Goal: Use online tool/utility: Use online tool/utility

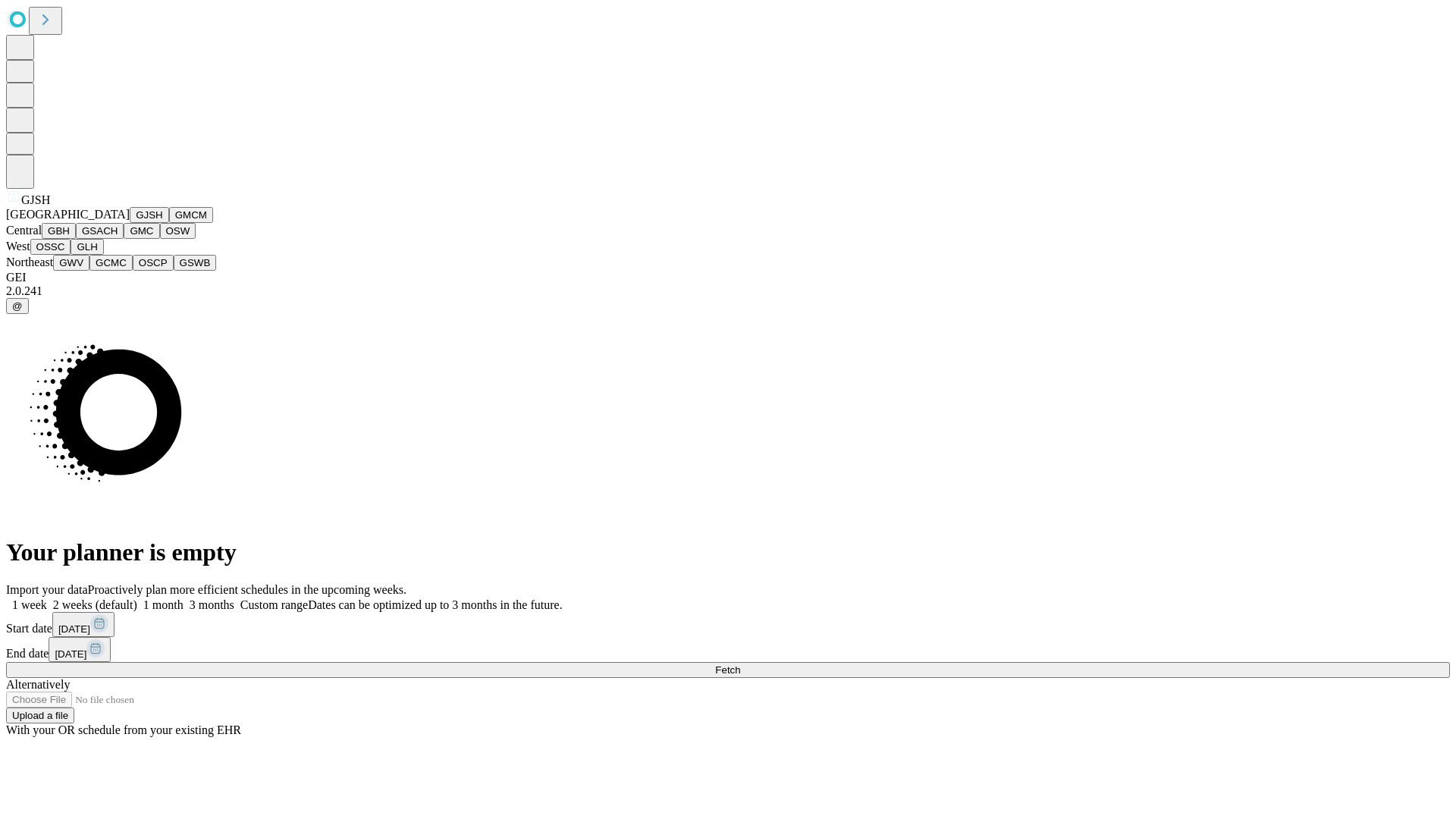
click at [130, 223] on button "GJSH" at bounding box center [150, 214] width 40 height 16
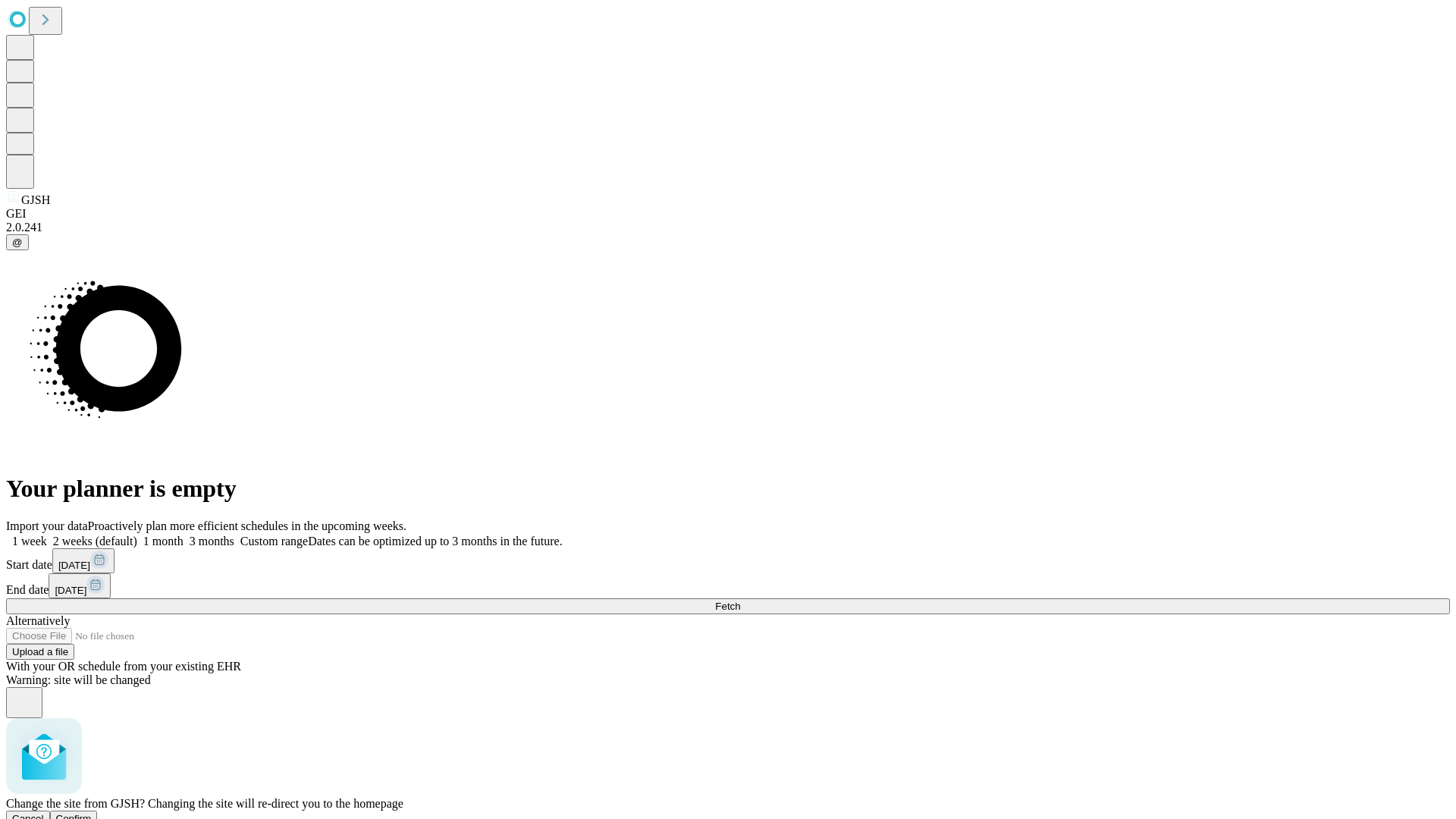
click at [92, 812] on span "Confirm" at bounding box center [74, 818] width 36 height 11
click at [183, 534] on label "1 month" at bounding box center [160, 541] width 46 height 13
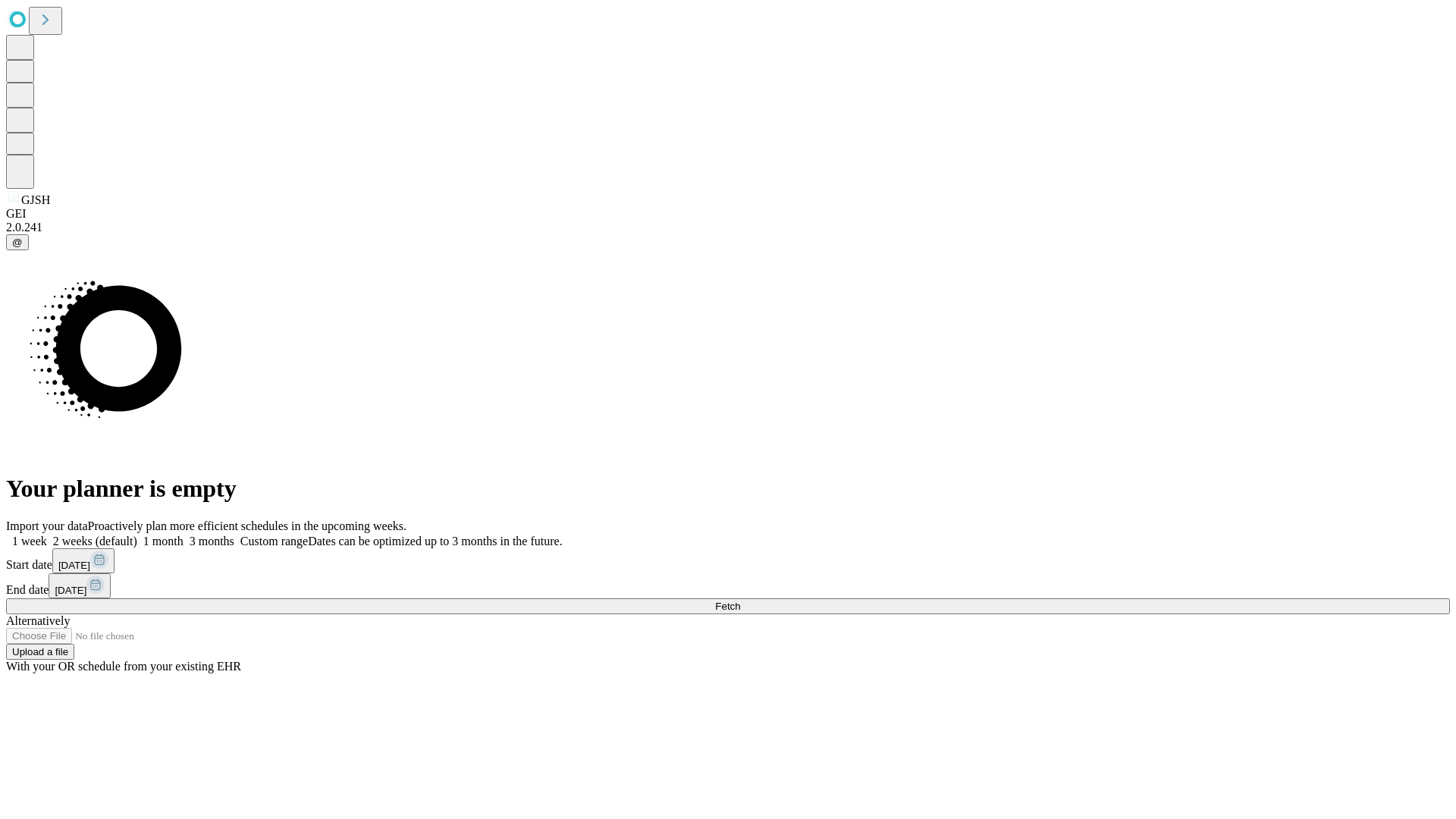
click at [740, 600] on span "Fetch" at bounding box center [727, 606] width 25 height 11
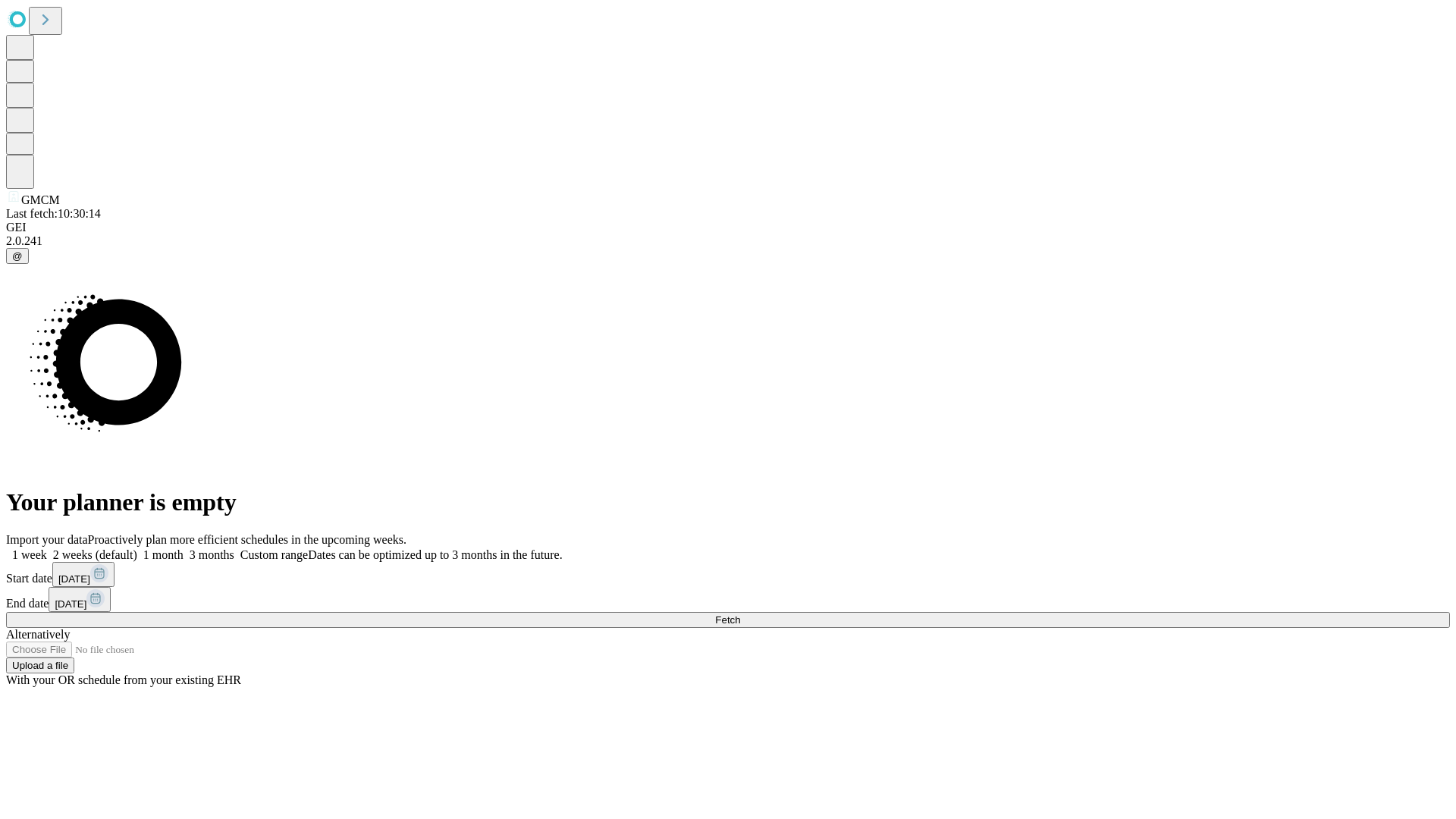
click at [183, 548] on label "1 month" at bounding box center [160, 555] width 46 height 13
click at [740, 614] on span "Fetch" at bounding box center [727, 620] width 25 height 11
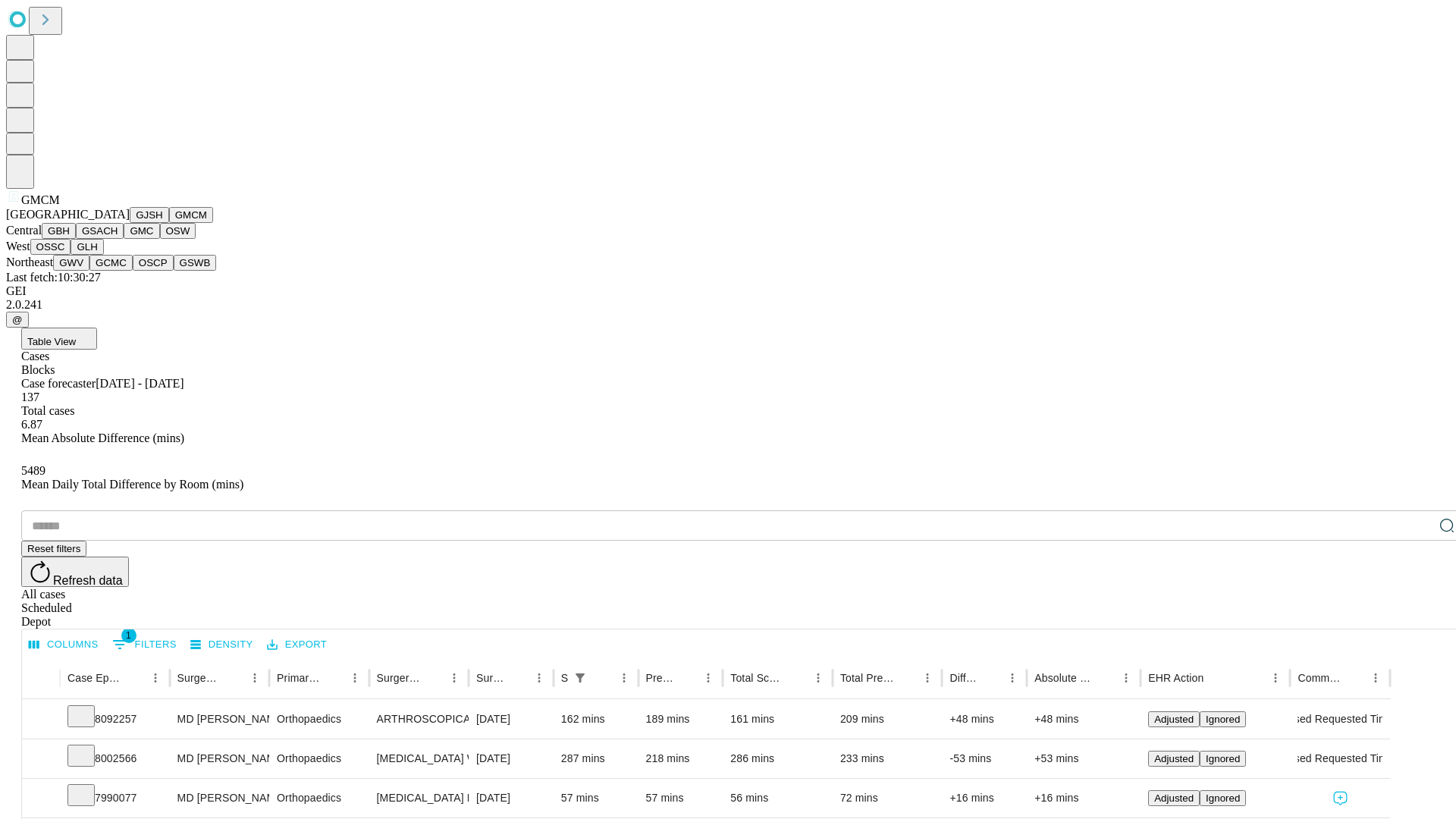
click at [76, 239] on button "GBH" at bounding box center [58, 230] width 34 height 16
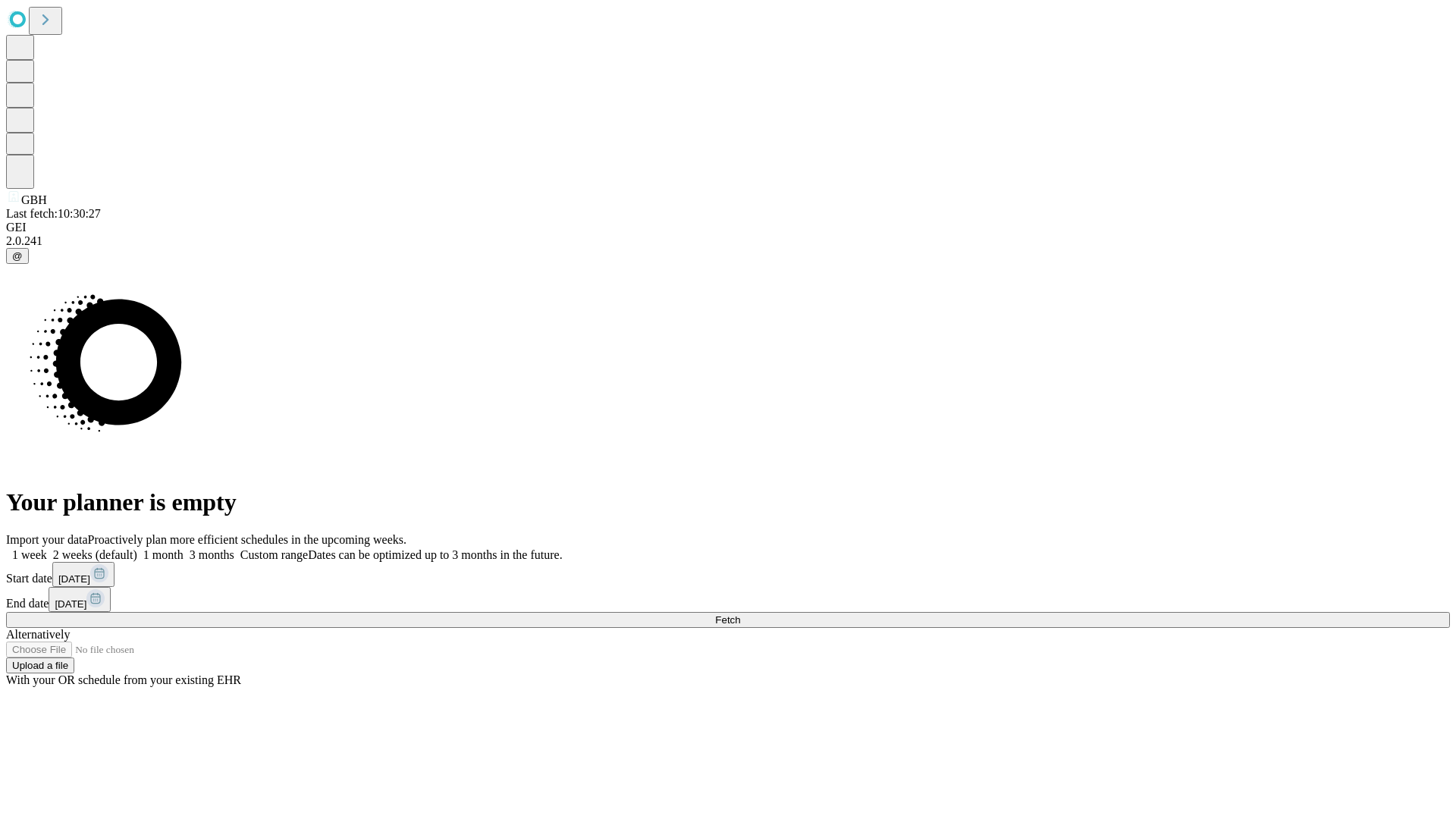
click at [183, 548] on label "1 month" at bounding box center [160, 555] width 46 height 13
click at [740, 614] on span "Fetch" at bounding box center [727, 620] width 25 height 11
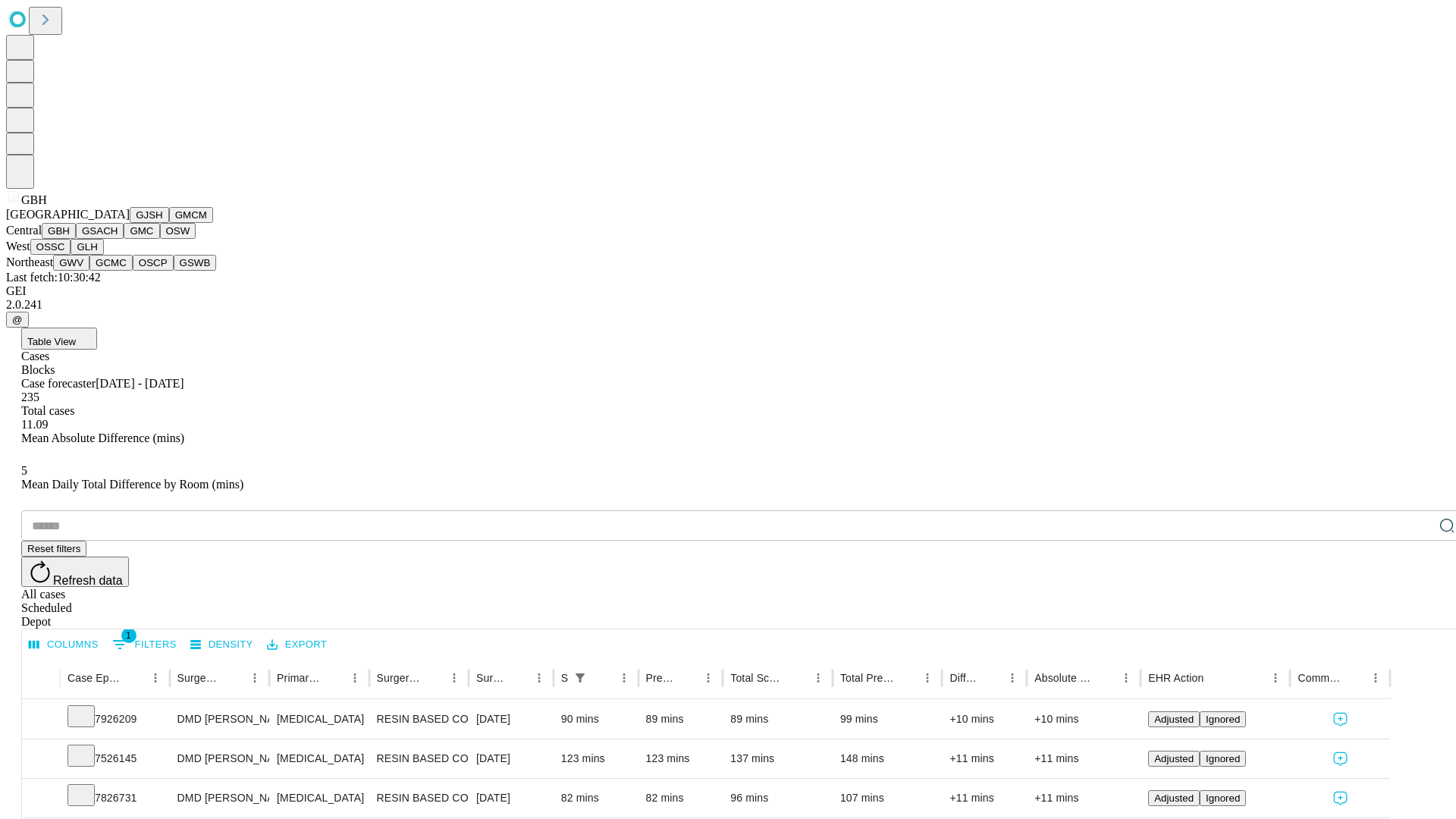
click at [118, 239] on button "GSACH" at bounding box center [100, 230] width 48 height 16
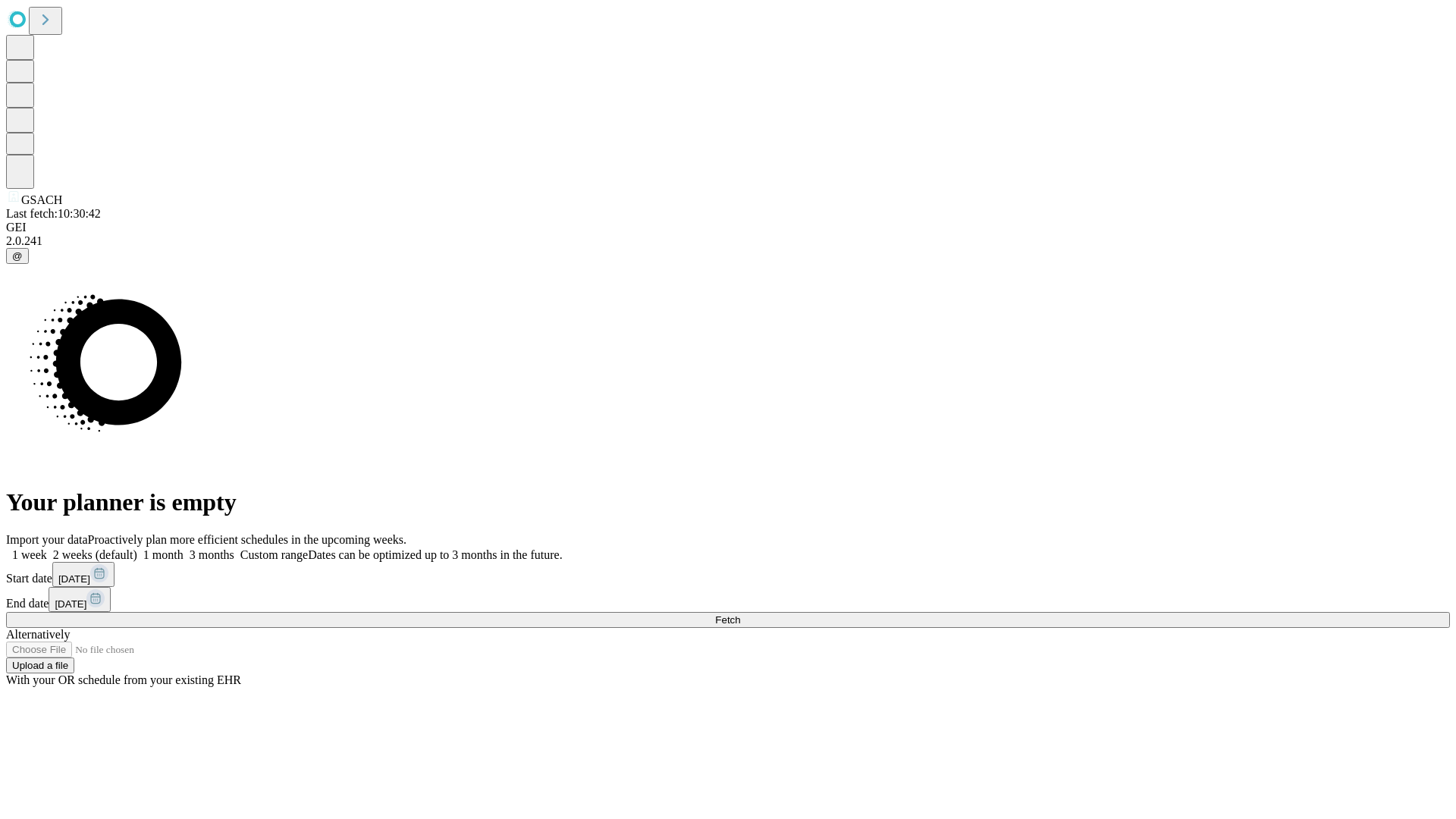
click at [183, 548] on label "1 month" at bounding box center [160, 555] width 46 height 13
click at [740, 614] on span "Fetch" at bounding box center [727, 620] width 25 height 11
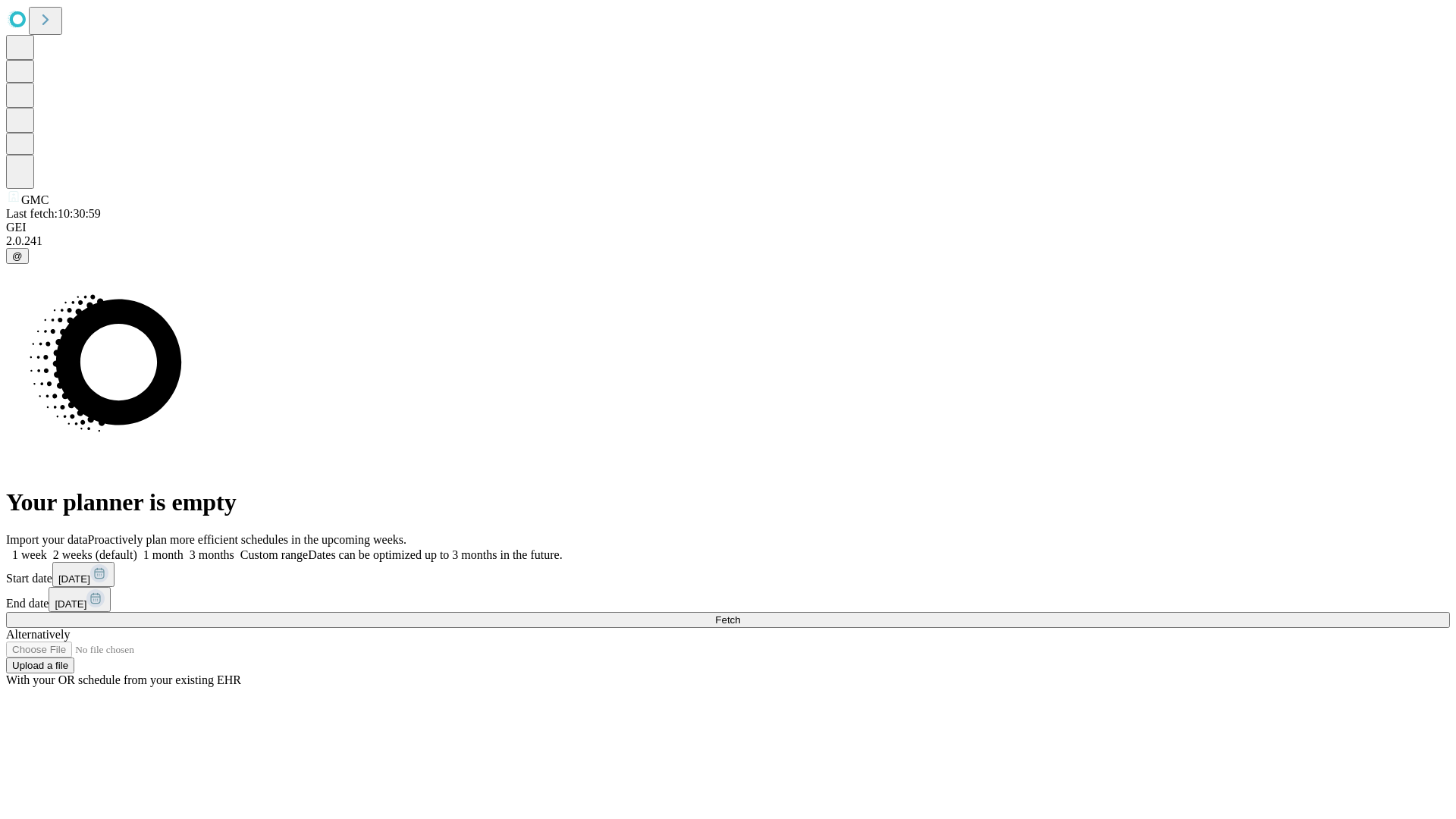
click at [183, 548] on label "1 month" at bounding box center [160, 555] width 46 height 13
click at [740, 614] on span "Fetch" at bounding box center [727, 620] width 25 height 11
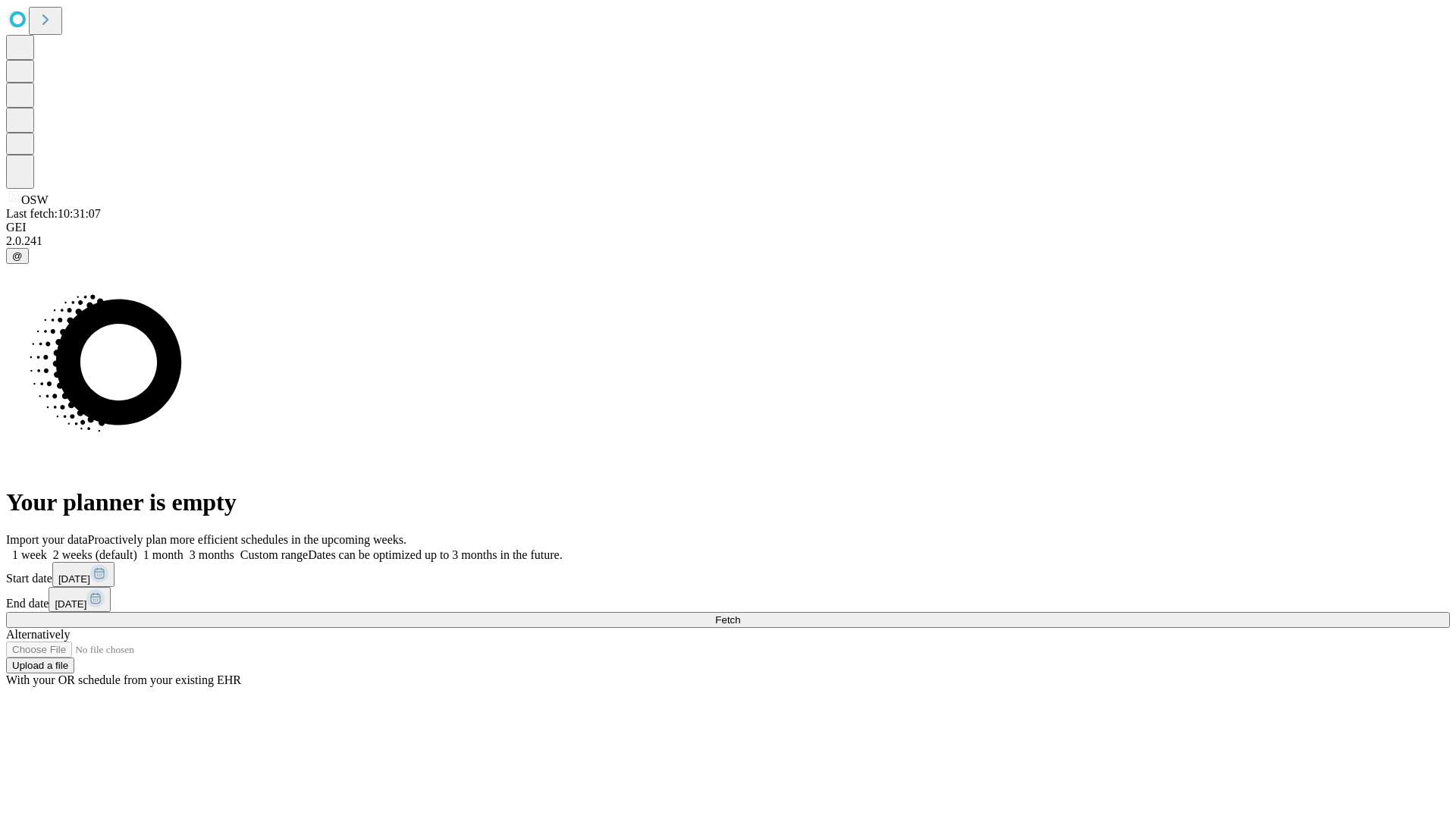
click at [183, 548] on label "1 month" at bounding box center [160, 555] width 46 height 13
click at [740, 614] on span "Fetch" at bounding box center [727, 620] width 25 height 11
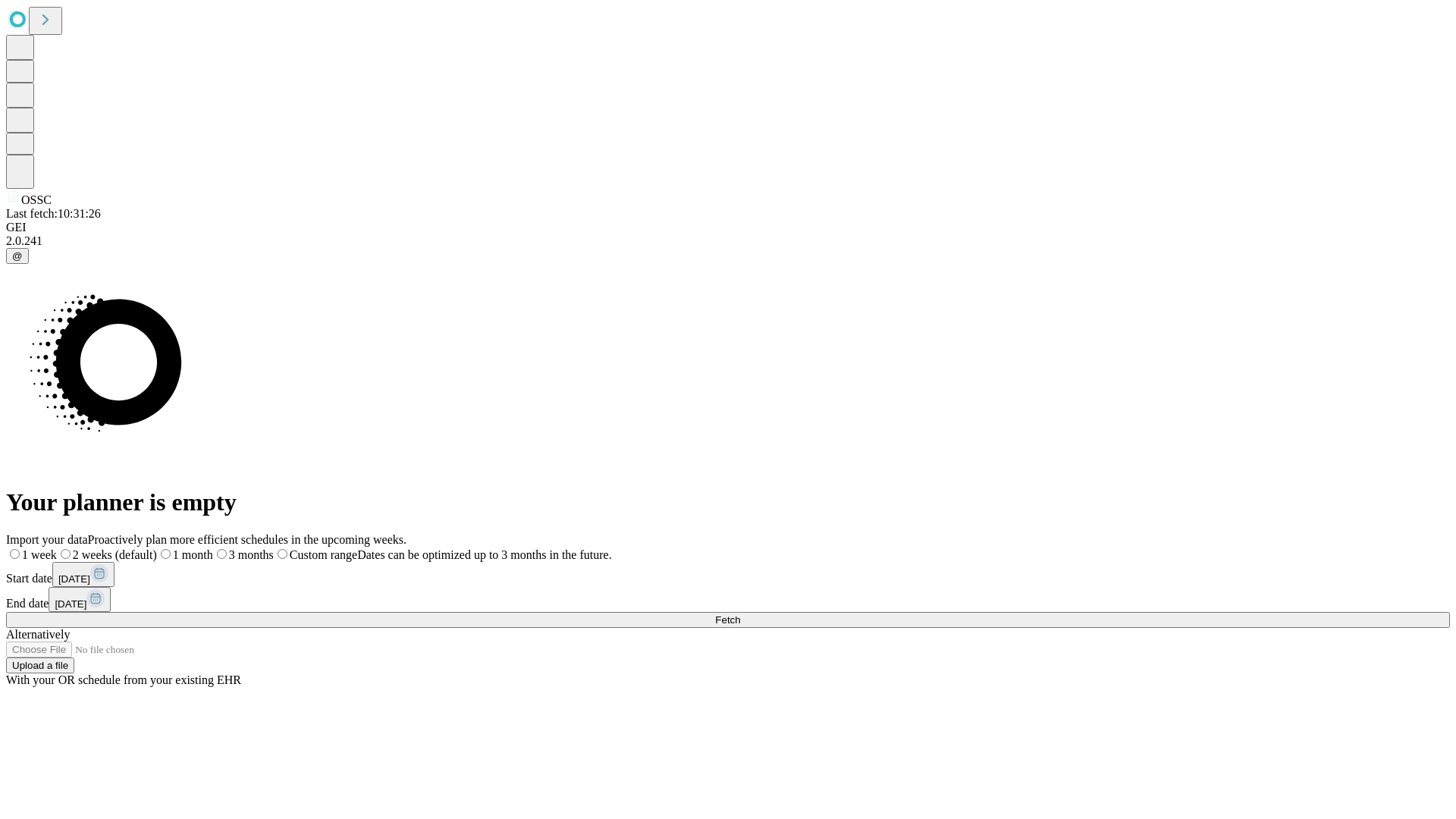
click at [740, 614] on span "Fetch" at bounding box center [727, 620] width 25 height 11
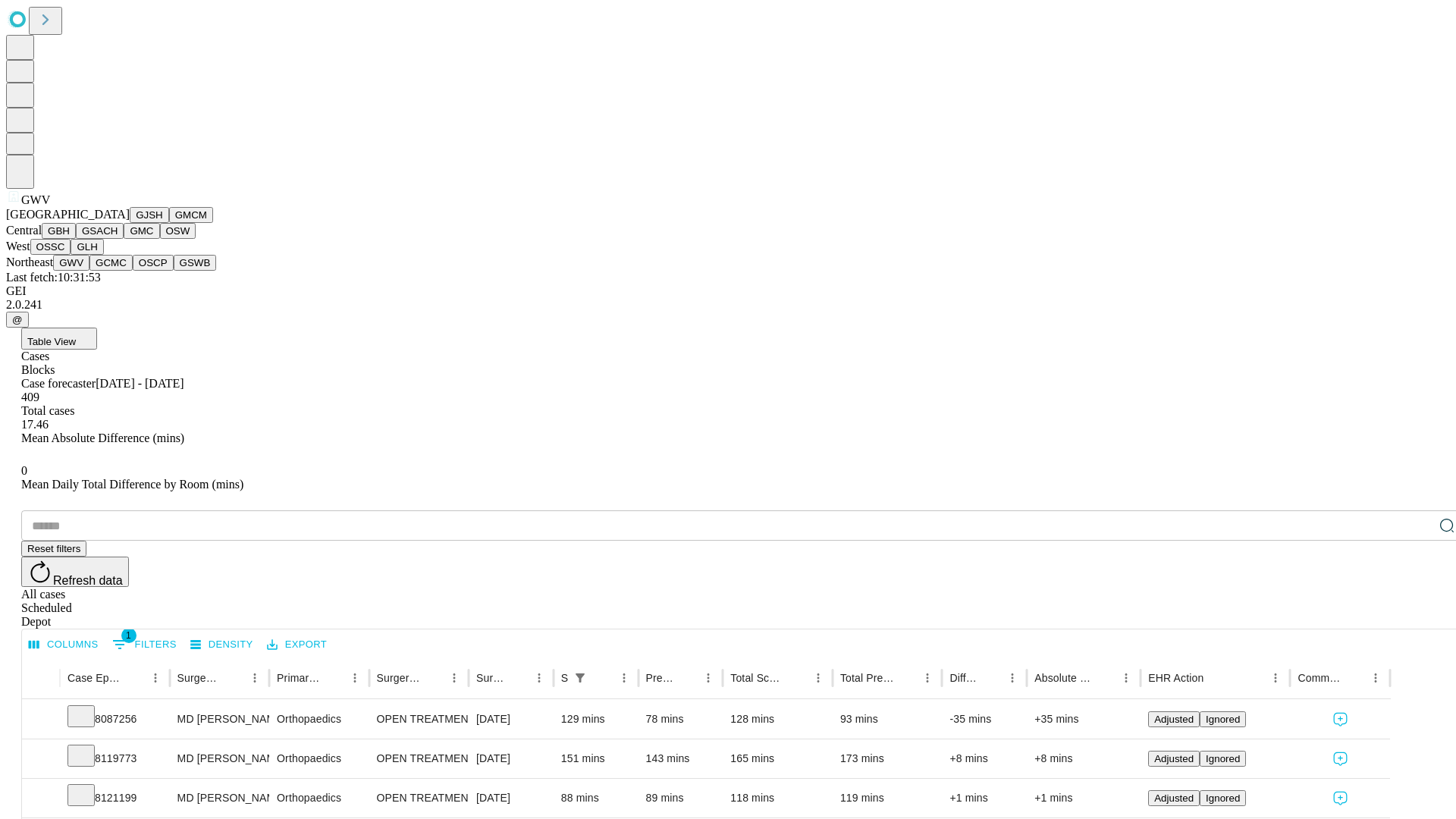
click at [118, 271] on button "GCMC" at bounding box center [111, 262] width 43 height 16
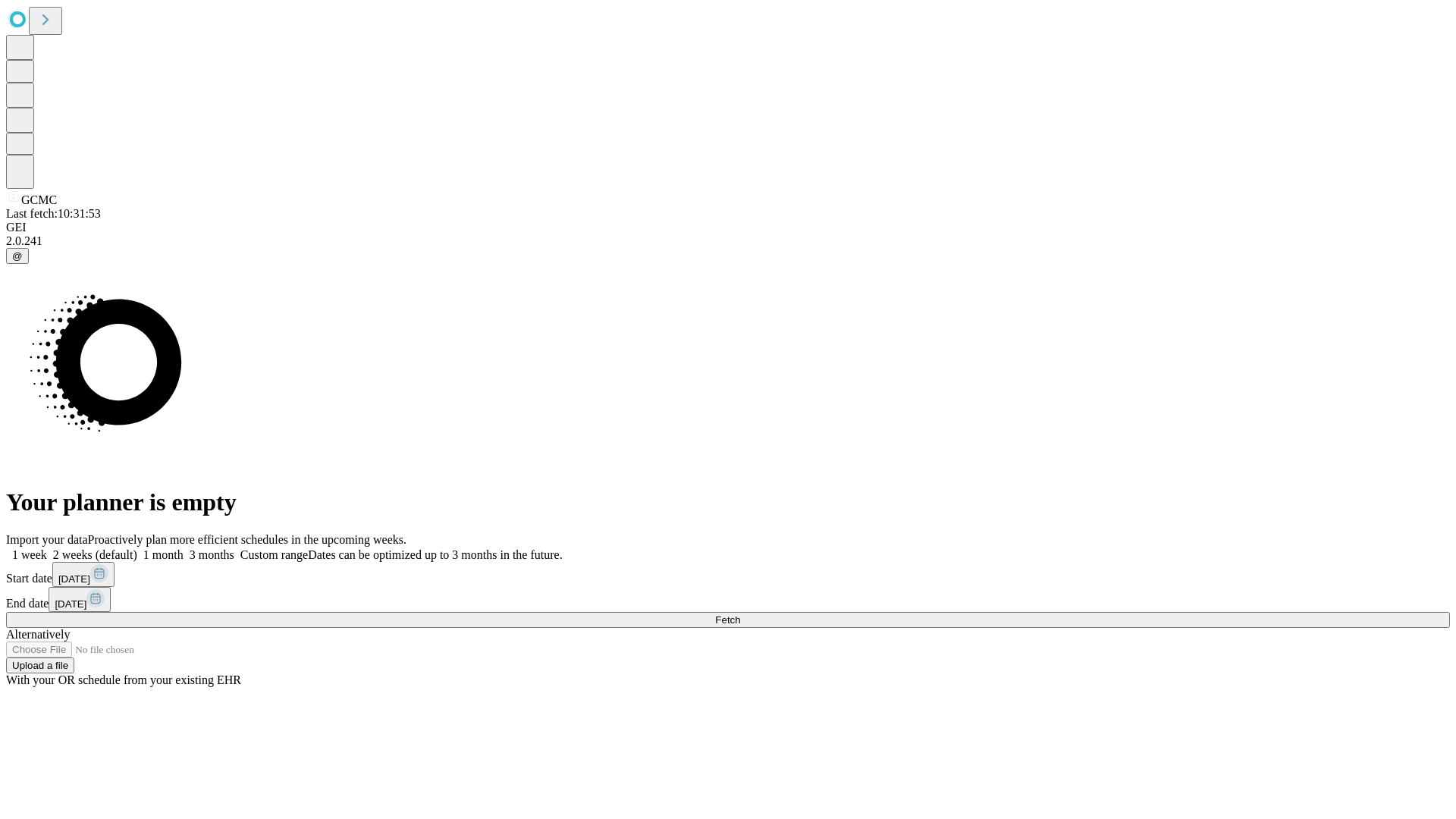
click at [183, 548] on label "1 month" at bounding box center [160, 555] width 46 height 13
click at [740, 614] on span "Fetch" at bounding box center [727, 620] width 25 height 11
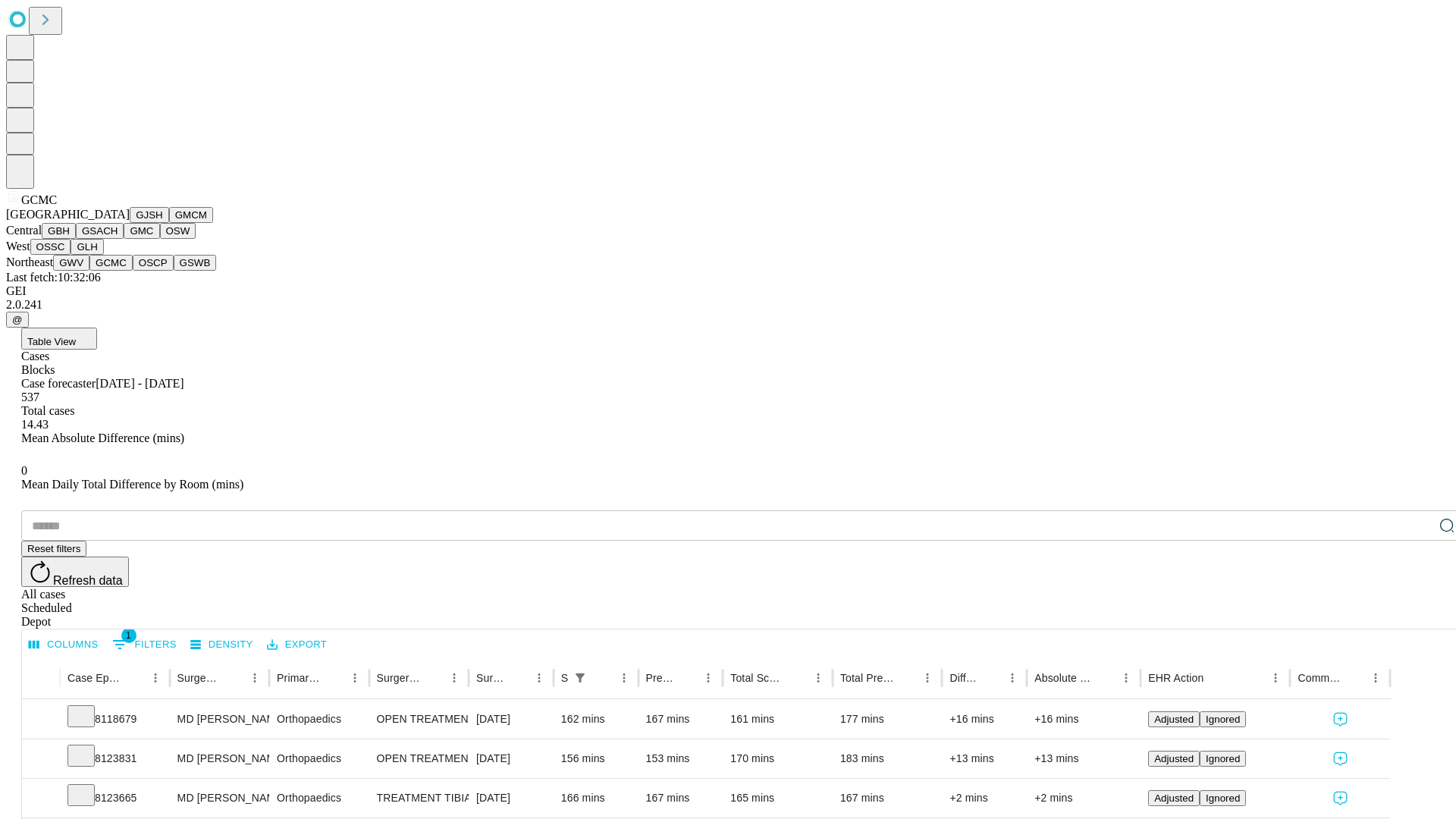
click at [133, 271] on button "OSCP" at bounding box center [153, 262] width 41 height 16
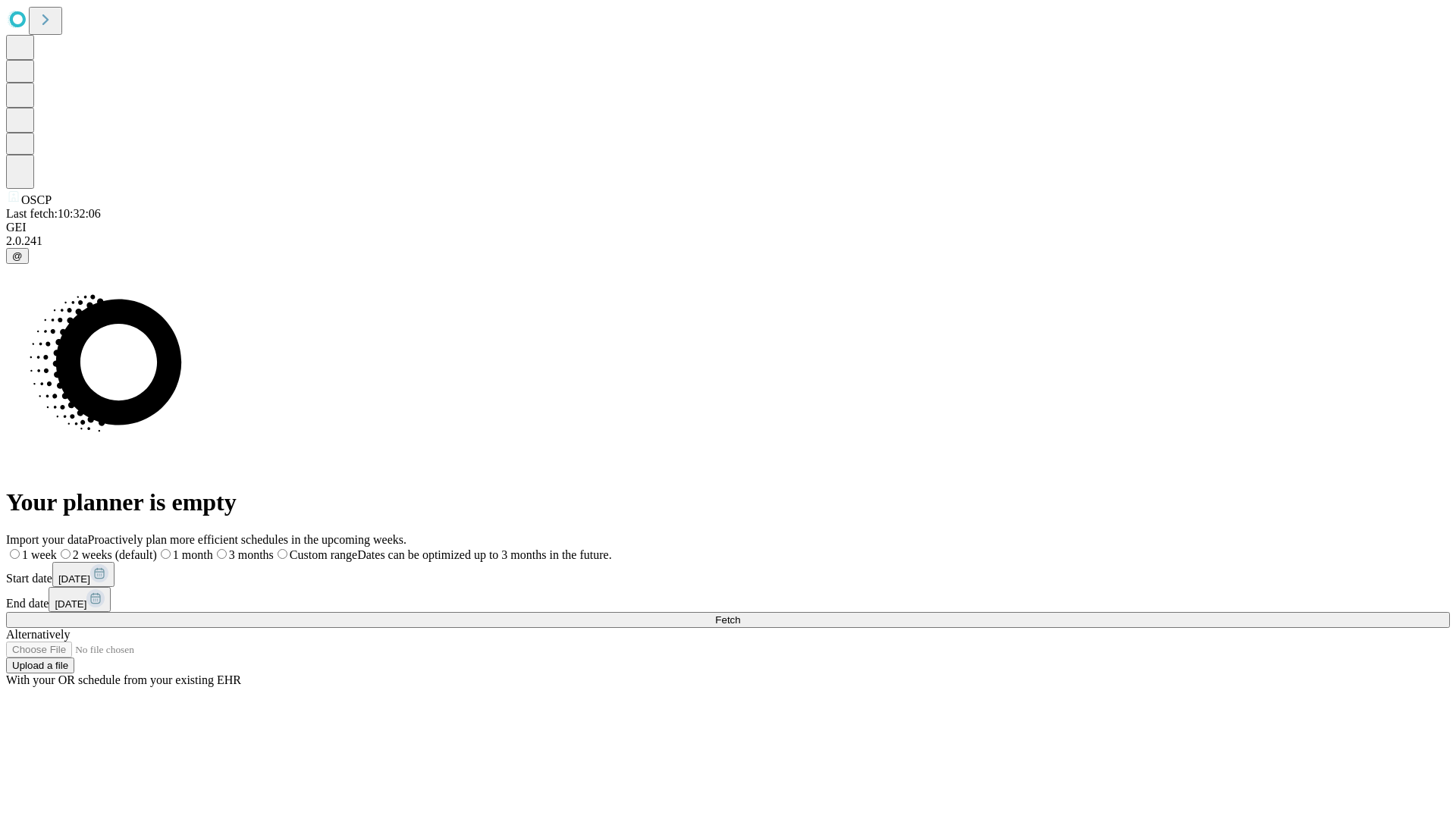
click at [214, 548] on label "1 month" at bounding box center [185, 555] width 56 height 13
click at [740, 614] on span "Fetch" at bounding box center [727, 620] width 25 height 11
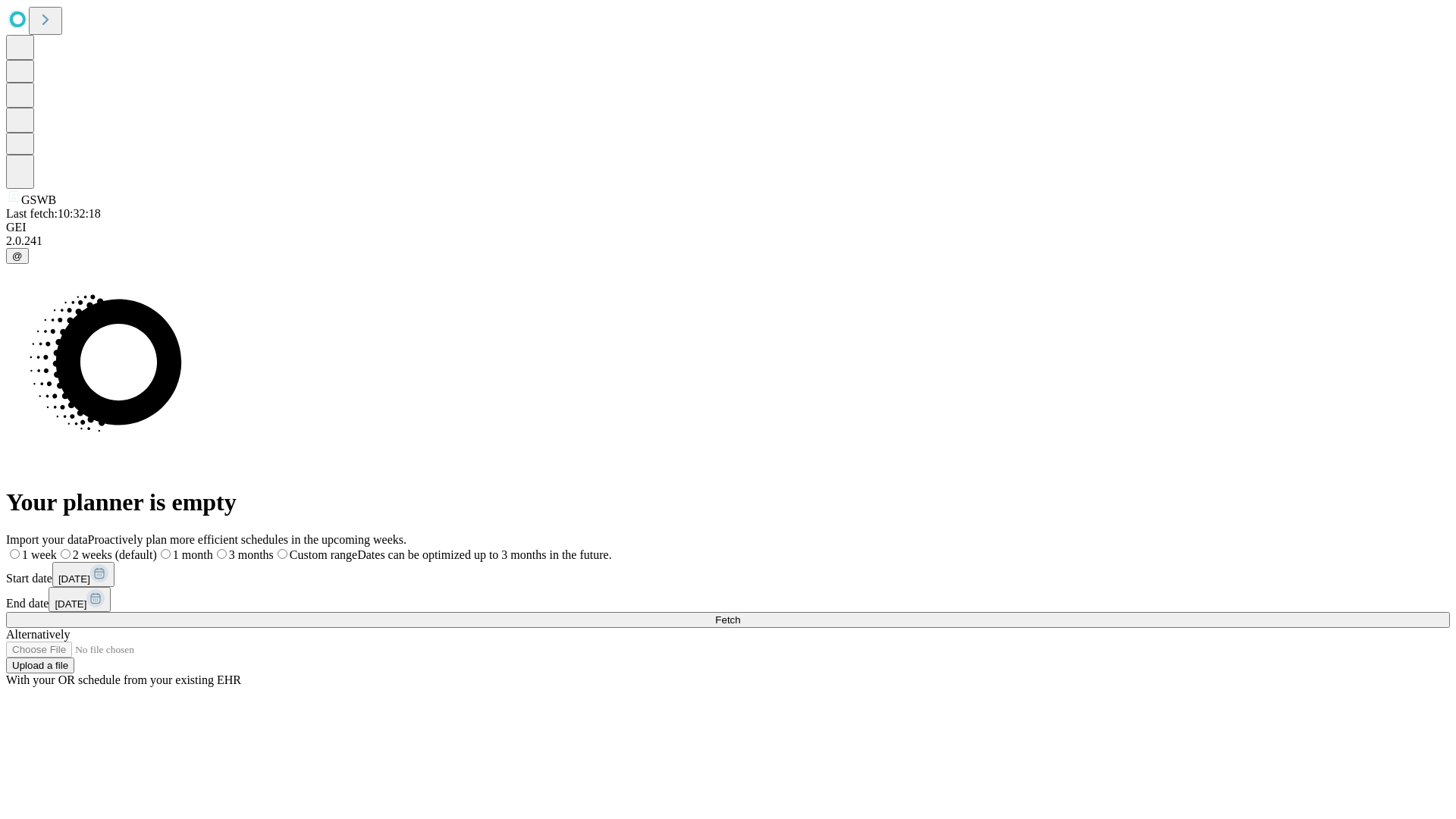
click at [214, 548] on label "1 month" at bounding box center [185, 555] width 56 height 13
click at [740, 614] on span "Fetch" at bounding box center [727, 620] width 25 height 11
